Goal: Task Accomplishment & Management: Use online tool/utility

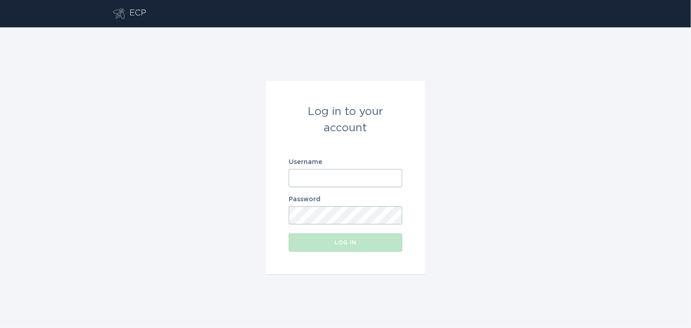
click at [294, 180] on input "Username" at bounding box center [345, 178] width 113 height 18
click at [0, 327] on com-1password-button at bounding box center [0, 328] width 0 height 0
type input "[EMAIL_ADDRESS][DOMAIN_NAME]"
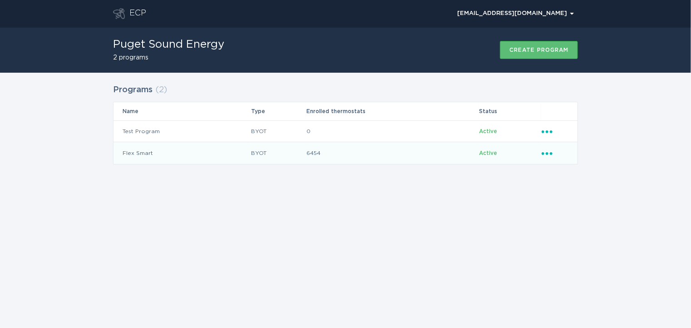
click at [549, 150] on icon "Ellipsis" at bounding box center [547, 152] width 13 height 8
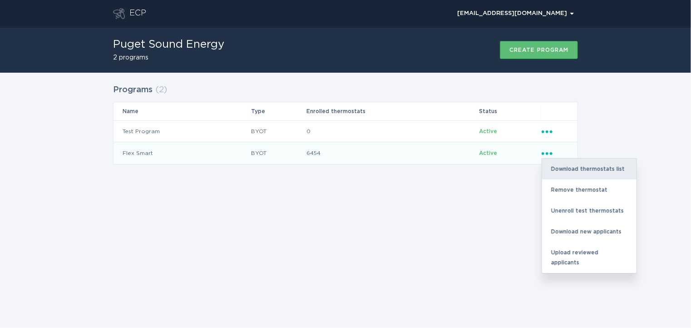
click at [568, 168] on div "Download thermostats list" at bounding box center [589, 168] width 94 height 21
